Goal: Information Seeking & Learning: Learn about a topic

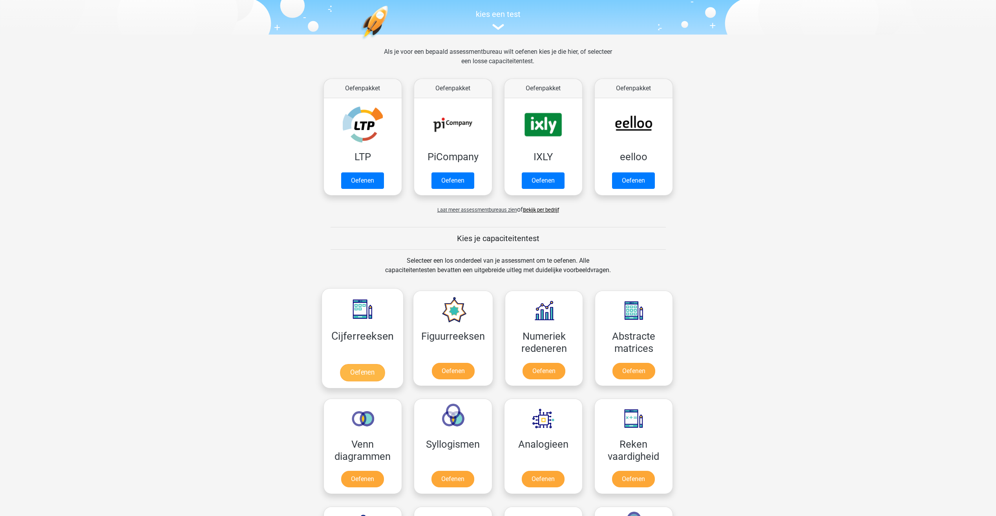
scroll to position [79, 0]
click at [366, 363] on link "Oefenen" at bounding box center [362, 371] width 45 height 17
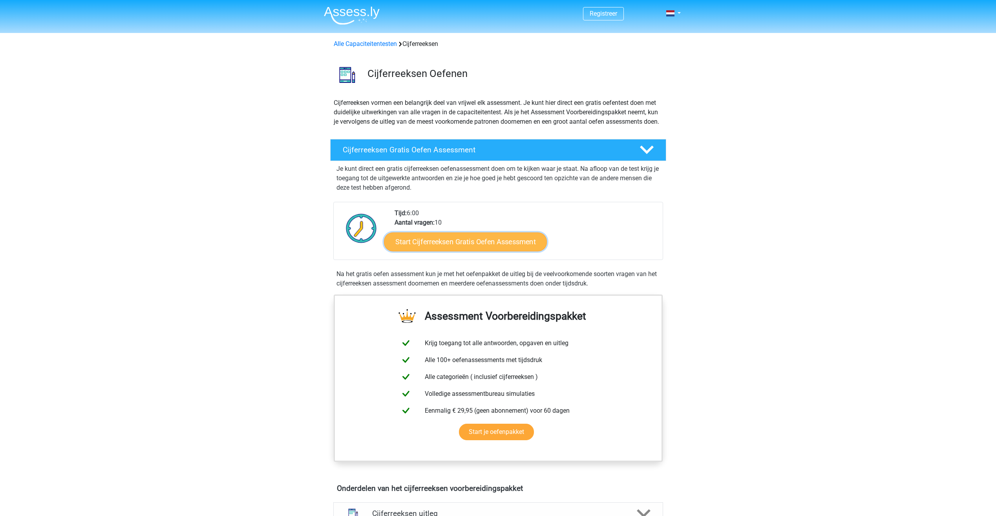
click at [481, 251] on link "Start Cijferreeksen Gratis Oefen Assessment" at bounding box center [465, 241] width 163 height 19
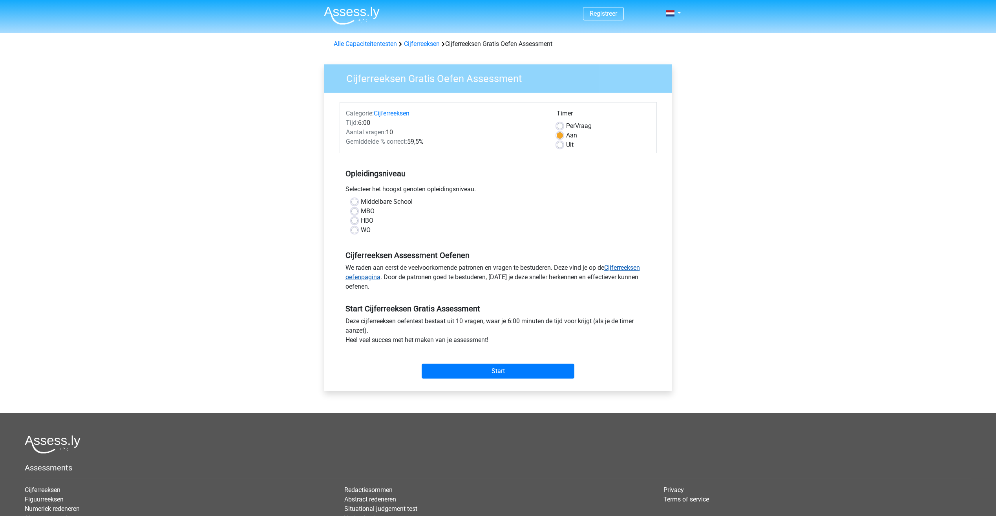
click at [626, 266] on link "Cijferreeksen oefenpagina" at bounding box center [493, 272] width 294 height 17
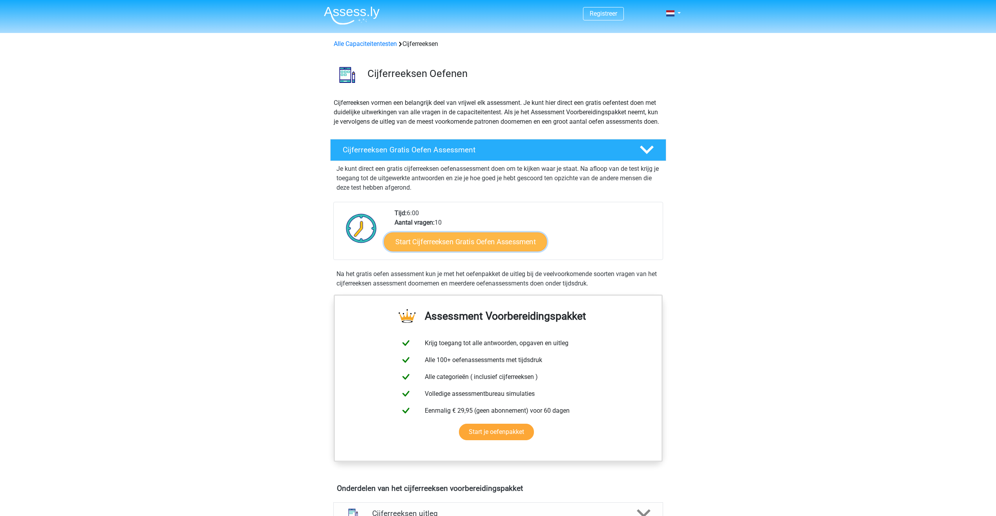
click at [478, 250] on link "Start Cijferreeksen Gratis Oefen Assessment" at bounding box center [465, 241] width 163 height 19
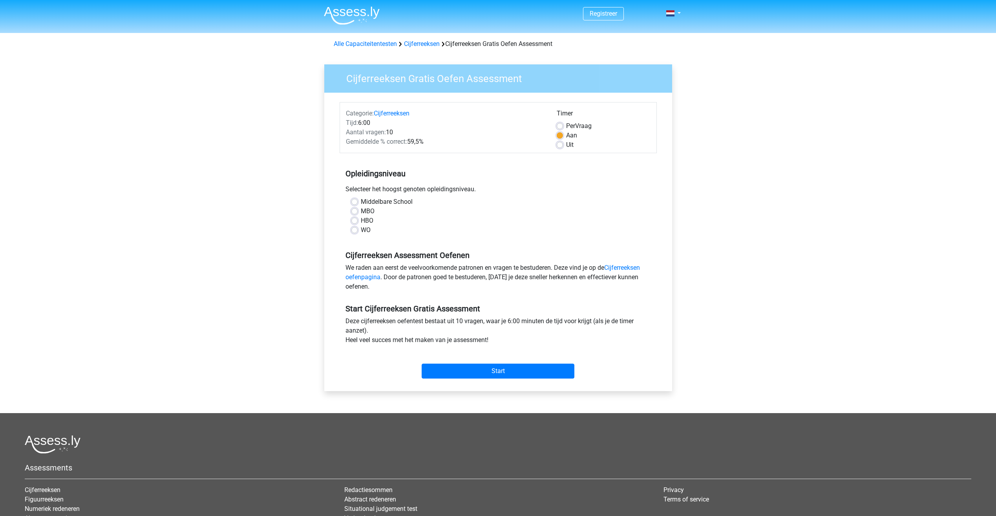
click at [361, 203] on label "Middelbare School" at bounding box center [387, 201] width 52 height 9
click at [356, 203] on input "Middelbare School" at bounding box center [354, 201] width 6 height 8
radio input "true"
click at [361, 211] on label "MBO" at bounding box center [368, 211] width 14 height 9
click at [351, 211] on input "MBO" at bounding box center [354, 211] width 6 height 8
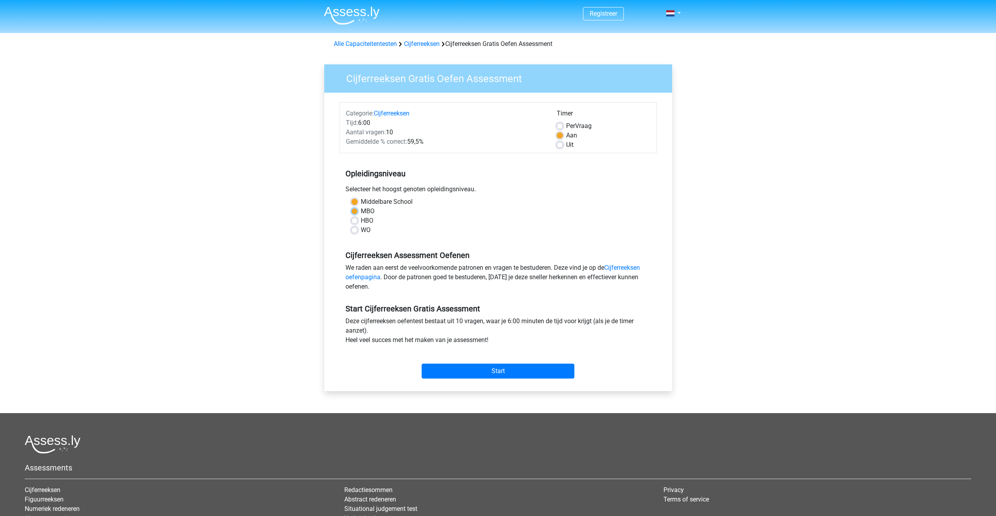
radio input "true"
click at [355, 206] on div "Middelbare School" at bounding box center [498, 201] width 294 height 9
click at [361, 203] on label "Middelbare School" at bounding box center [387, 201] width 52 height 9
click at [357, 203] on input "Middelbare School" at bounding box center [354, 201] width 6 height 8
radio input "true"
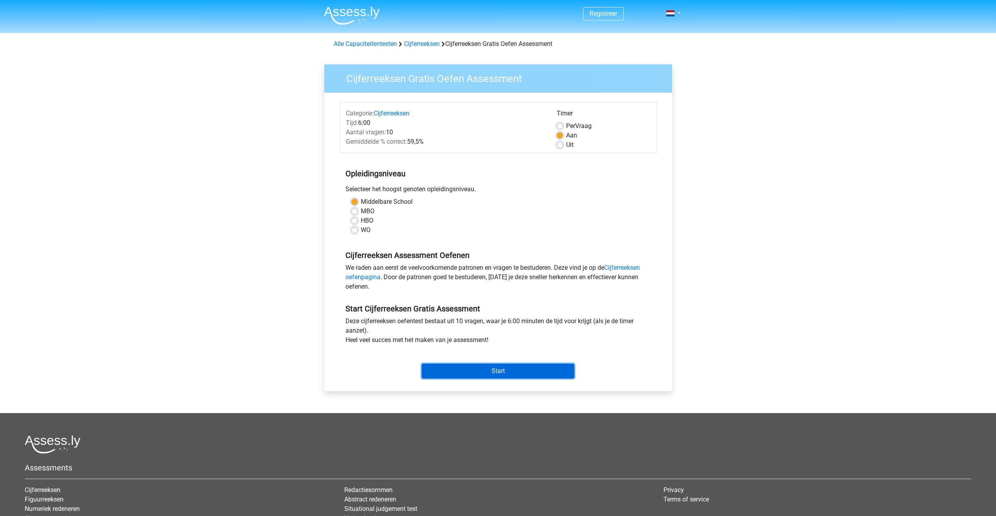
click at [500, 369] on input "Start" at bounding box center [498, 371] width 153 height 15
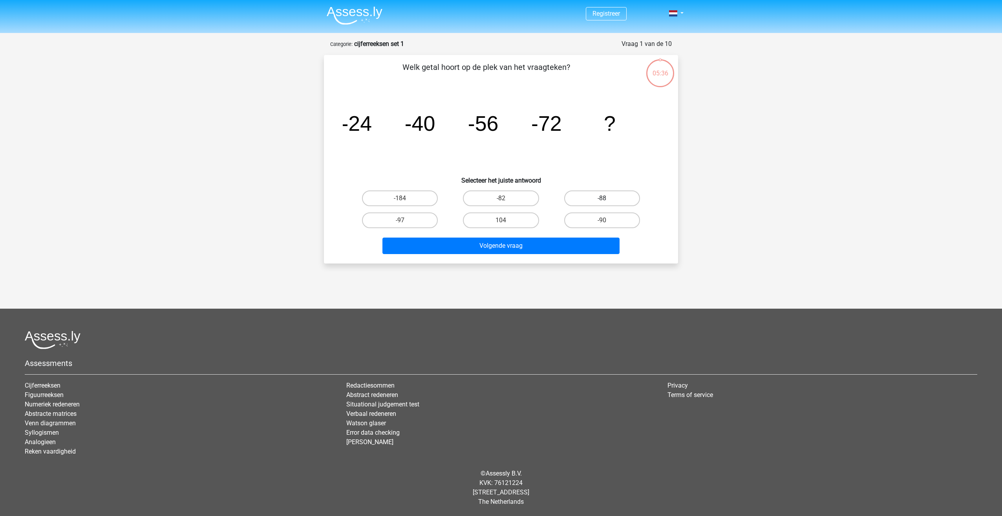
click at [597, 202] on label "-88" at bounding box center [602, 198] width 76 height 16
click at [602, 202] on input "-88" at bounding box center [604, 200] width 5 height 5
radio input "true"
click at [507, 247] on button "Volgende vraag" at bounding box center [501, 246] width 238 height 16
click at [507, 214] on label "-30" at bounding box center [501, 220] width 76 height 16
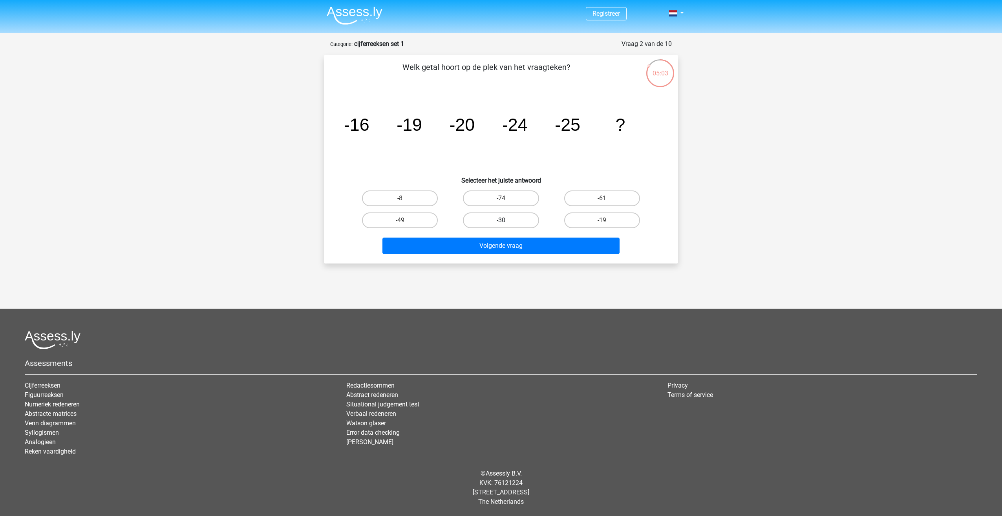
click at [506, 220] on input "-30" at bounding box center [503, 222] width 5 height 5
radio input "true"
click at [512, 249] on button "Volgende vraag" at bounding box center [501, 246] width 238 height 16
